Goal: Transaction & Acquisition: Purchase product/service

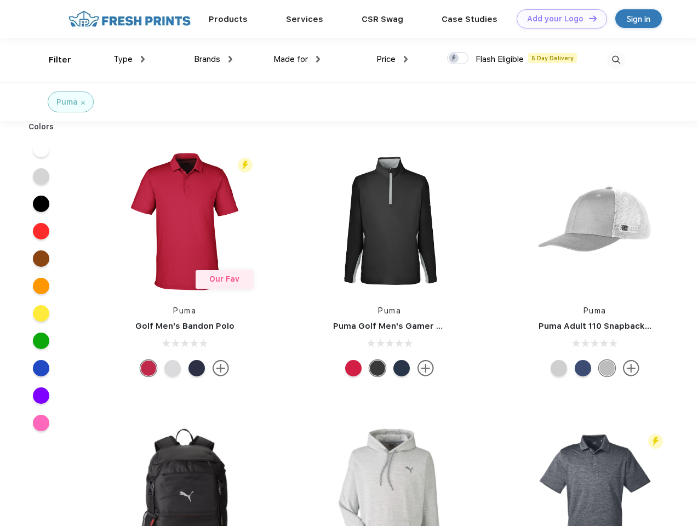
scroll to position [1, 0]
click at [558, 19] on link "Add your Logo Design Tool" at bounding box center [561, 18] width 90 height 19
click at [0, 0] on div "Design Tool" at bounding box center [0, 0] width 0 height 0
click at [588, 18] on link "Add your Logo Design Tool" at bounding box center [561, 18] width 90 height 19
click at [53, 60] on div "Filter" at bounding box center [60, 60] width 22 height 13
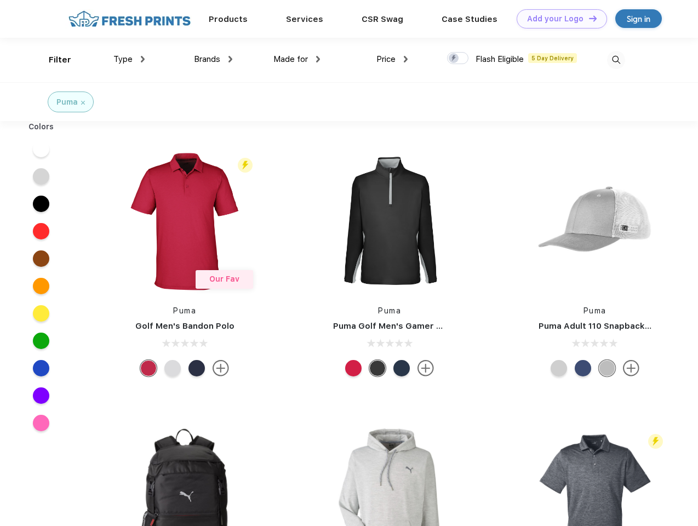
click at [129, 59] on span "Type" at bounding box center [122, 59] width 19 height 10
click at [213, 59] on span "Brands" at bounding box center [207, 59] width 26 height 10
click at [297, 59] on span "Made for" at bounding box center [290, 59] width 35 height 10
click at [392, 59] on span "Price" at bounding box center [385, 59] width 19 height 10
click at [458, 59] on div at bounding box center [457, 58] width 21 height 12
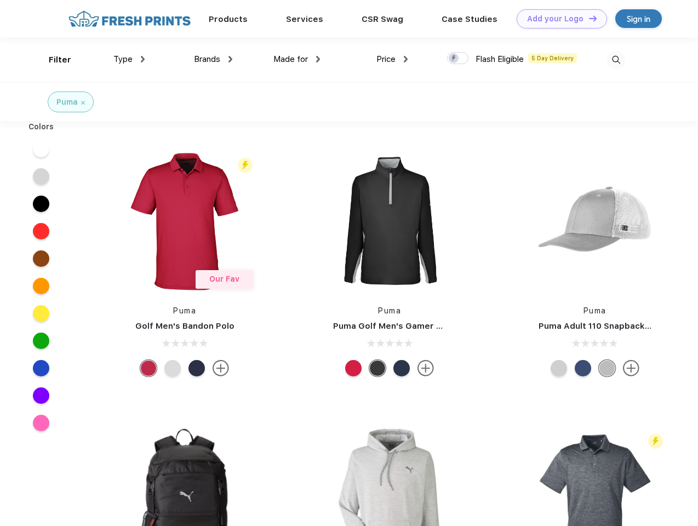
click at [454, 59] on input "checkbox" at bounding box center [450, 54] width 7 height 7
click at [616, 60] on img at bounding box center [616, 60] width 18 height 18
